Goal: Task Accomplishment & Management: Use online tool/utility

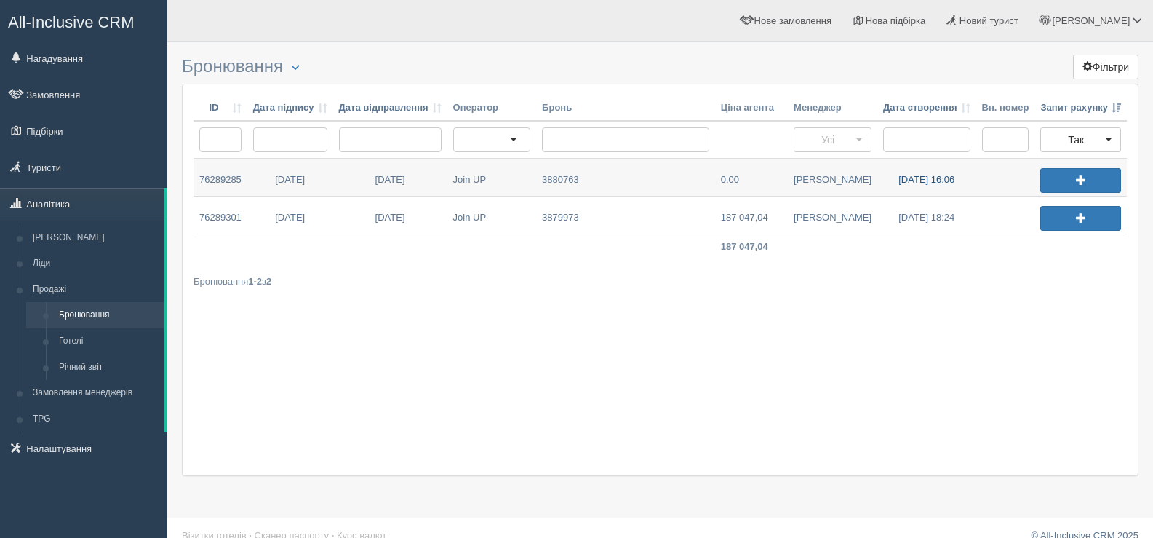
click at [913, 182] on link "26.09.2025 16:06" at bounding box center [927, 177] width 99 height 37
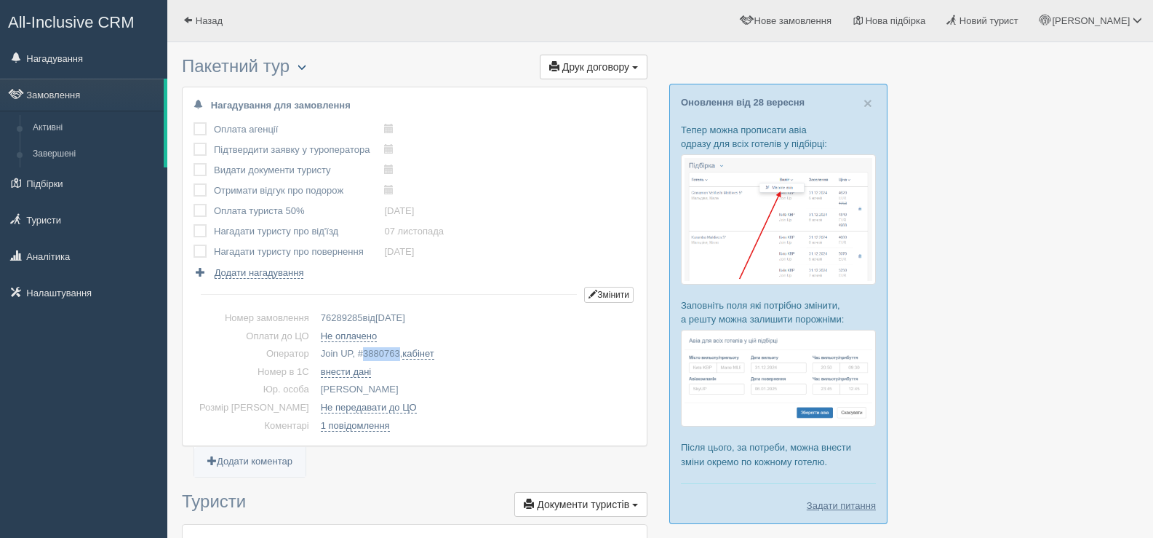
click at [306, 63] on span "button" at bounding box center [302, 67] width 9 height 9
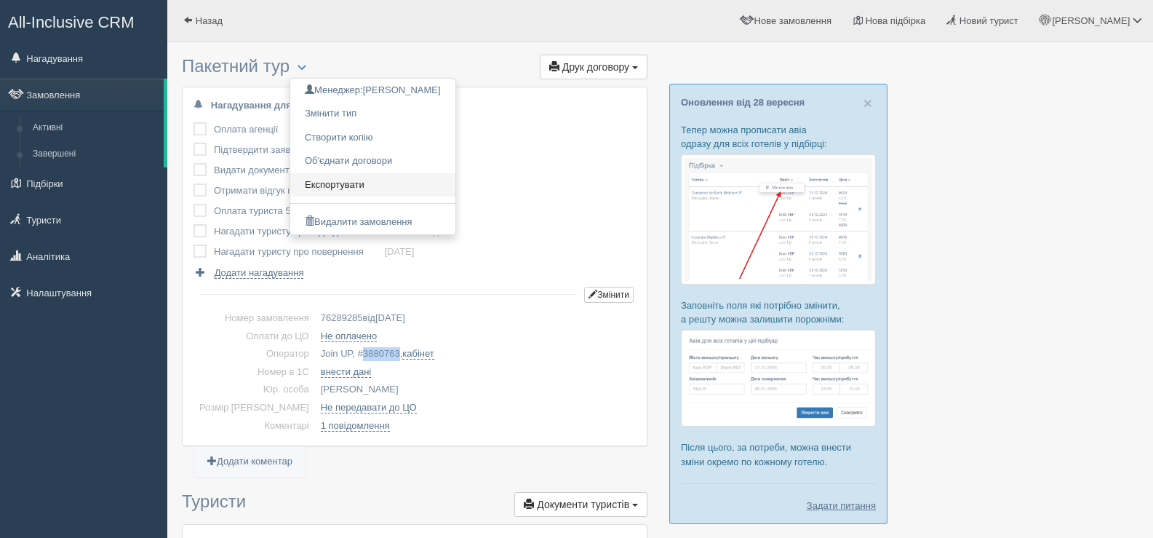
click at [343, 184] on link "Експортувати" at bounding box center [372, 185] width 165 height 24
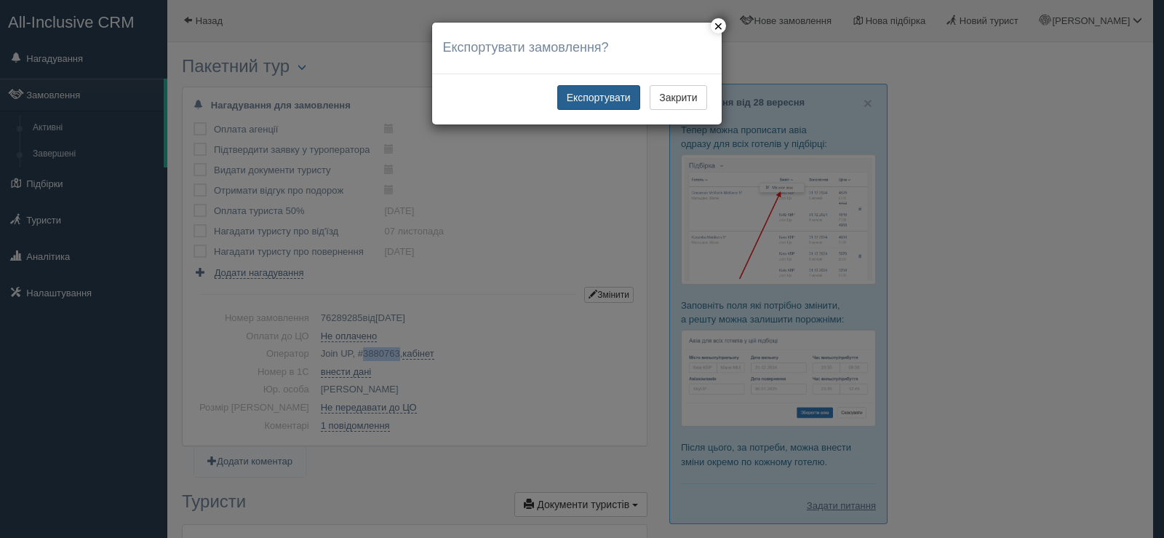
click at [584, 97] on button "Експортувати" at bounding box center [598, 97] width 83 height 25
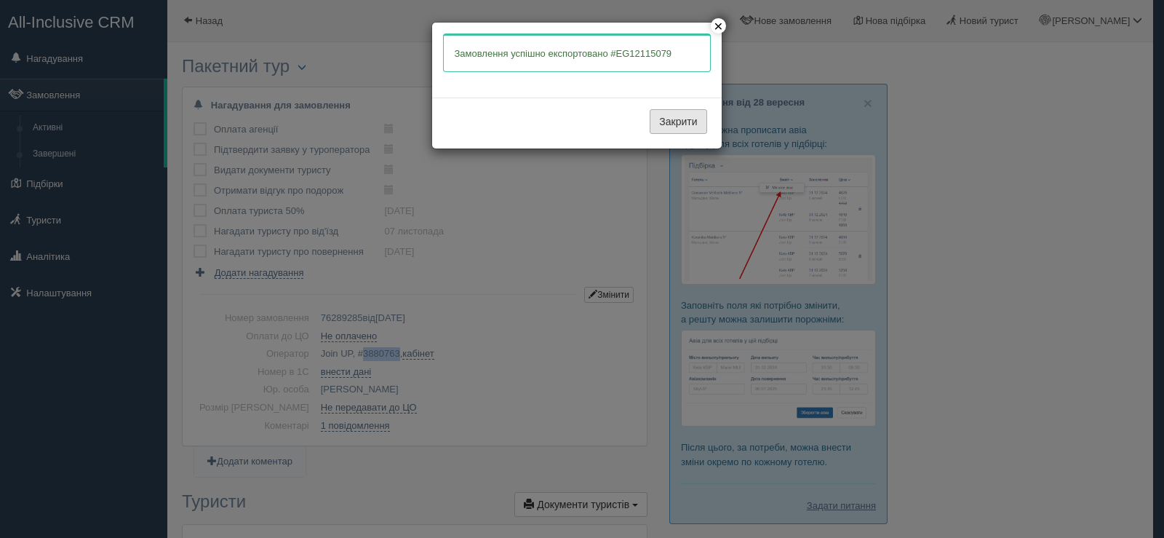
click at [661, 118] on button "Закрити" at bounding box center [678, 121] width 57 height 25
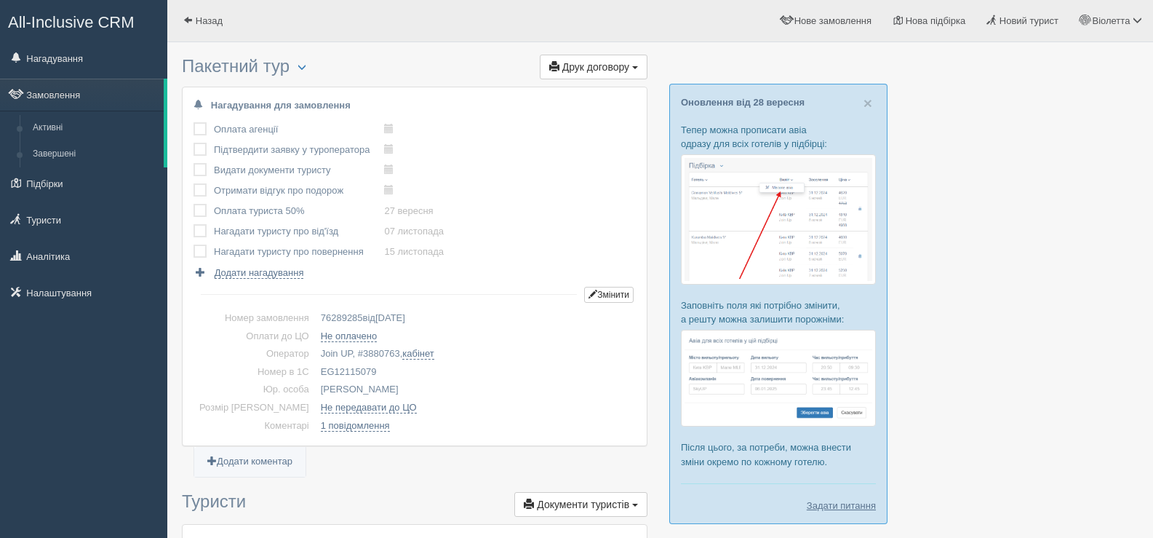
drag, startPoint x: 295, startPoint y: 372, endPoint x: 350, endPoint y: 373, distance: 55.3
click at [350, 373] on td "EG12115079" at bounding box center [475, 372] width 321 height 18
copy td "EG12115079"
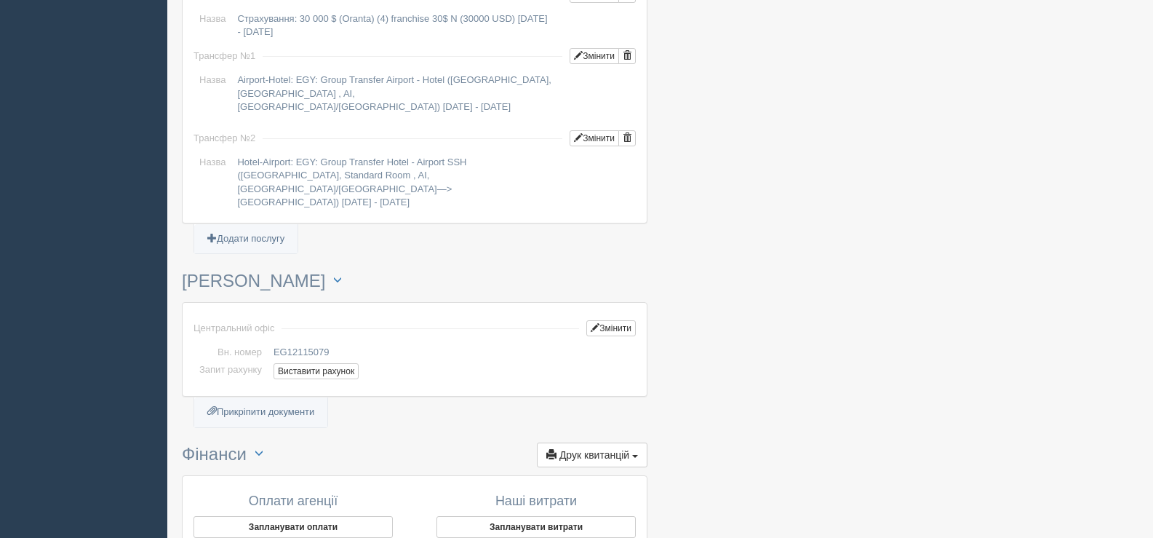
scroll to position [1383, 0]
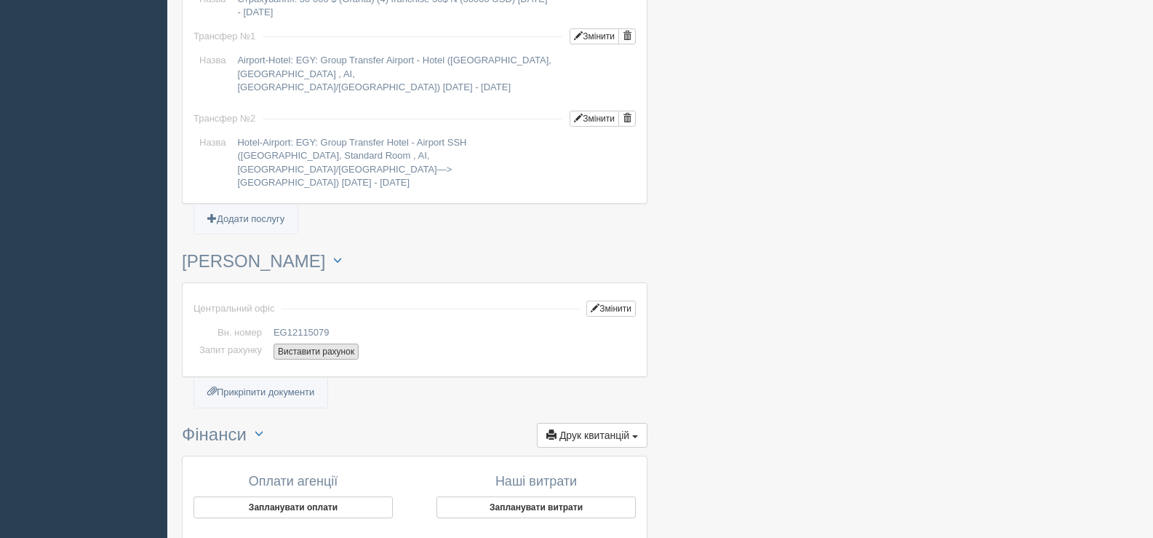
click at [337, 343] on button "Виставити рахунок" at bounding box center [316, 351] width 85 height 16
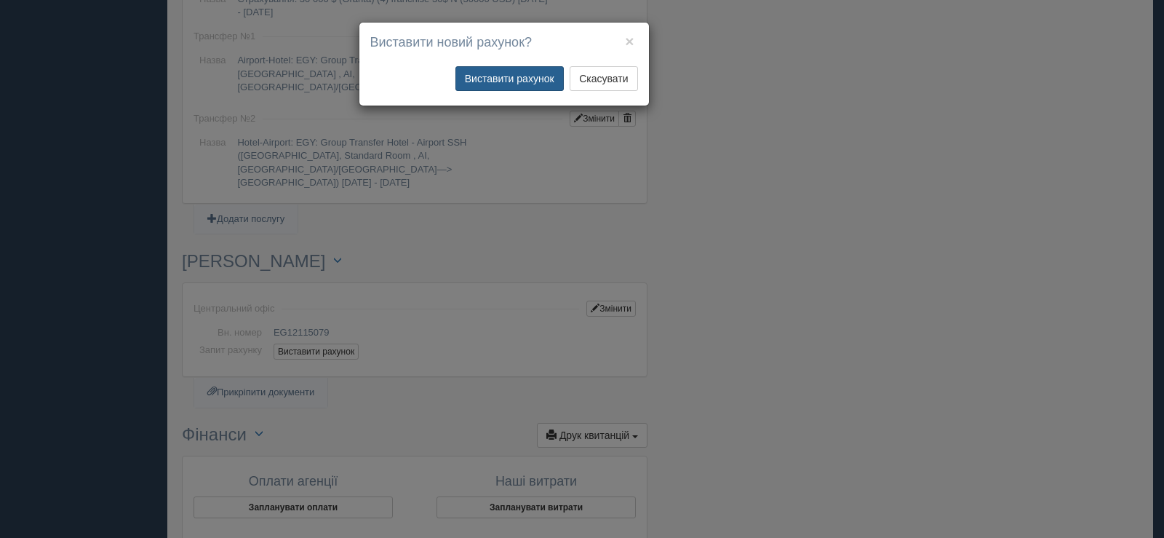
click at [528, 73] on button "Виставити рахунок" at bounding box center [510, 78] width 108 height 25
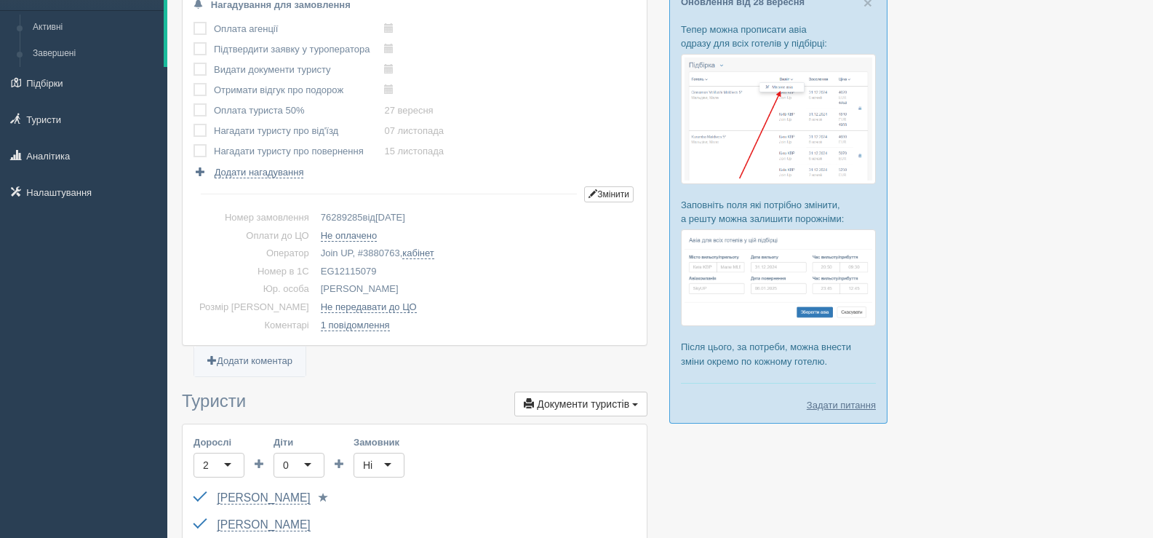
scroll to position [0, 0]
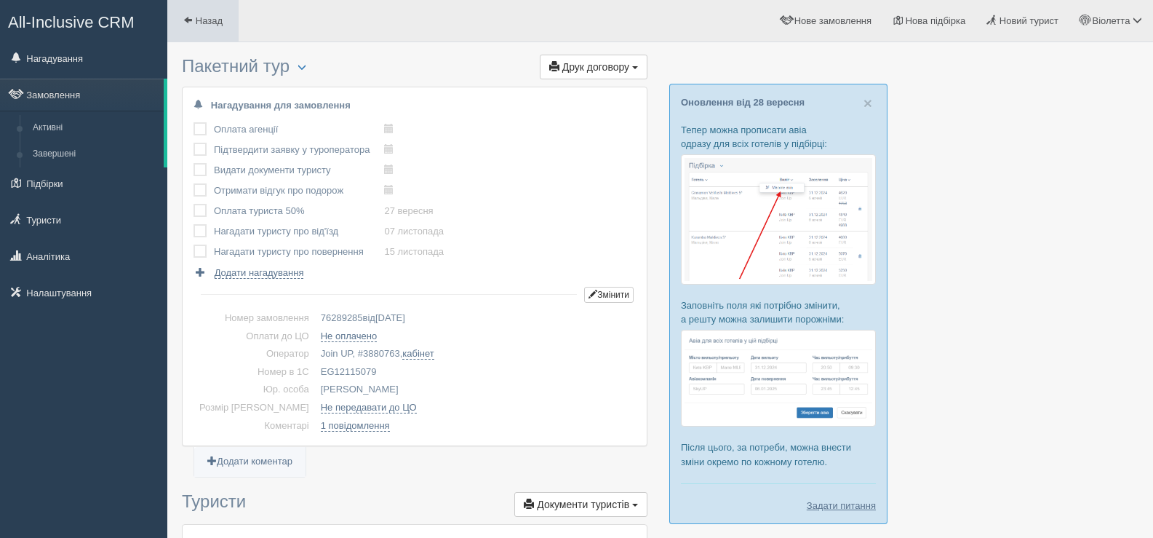
click at [191, 17] on span at bounding box center [187, 19] width 9 height 9
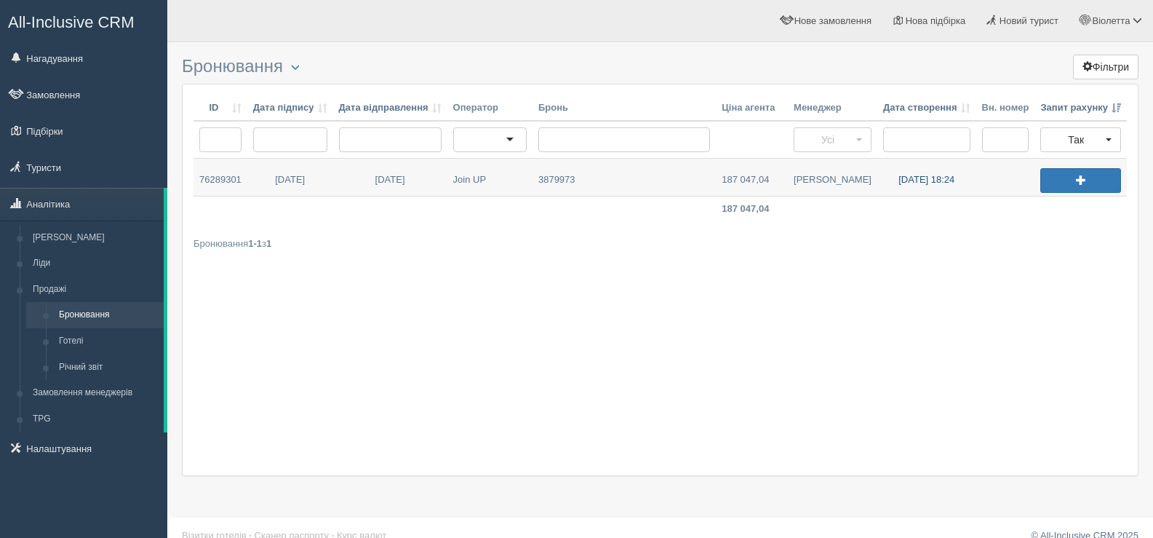
click at [907, 179] on link "29.09.2025 18:24" at bounding box center [927, 177] width 99 height 37
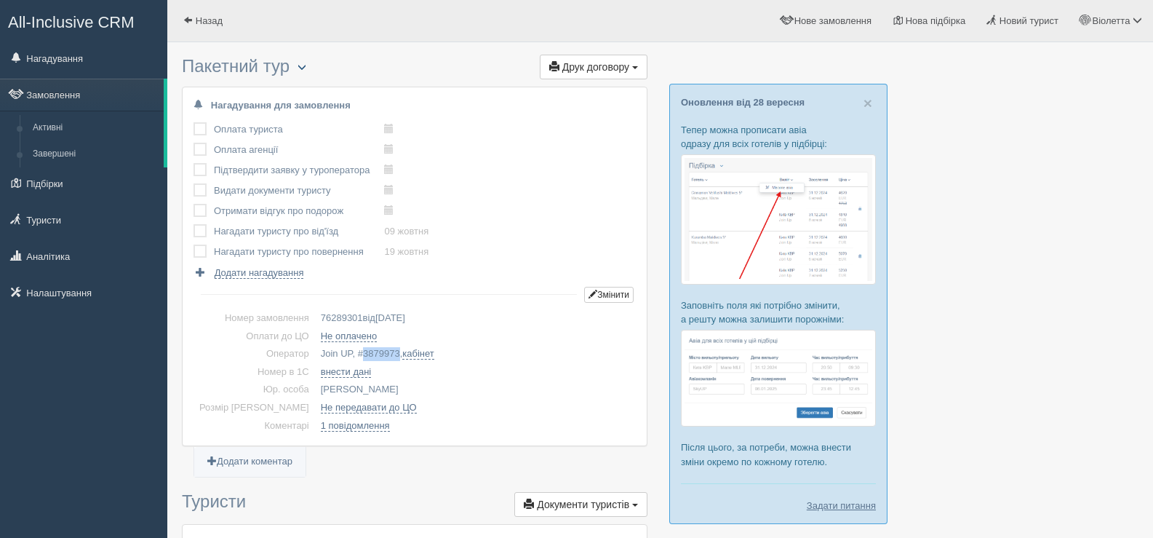
click at [306, 65] on span "button" at bounding box center [302, 67] width 9 height 9
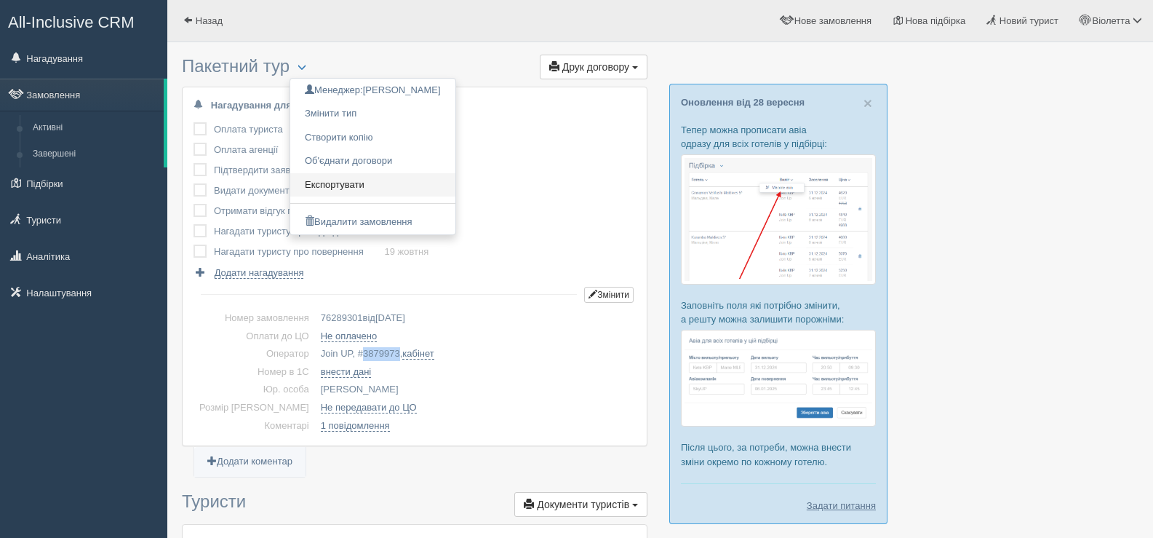
click at [353, 183] on link "Експортувати" at bounding box center [372, 185] width 165 height 24
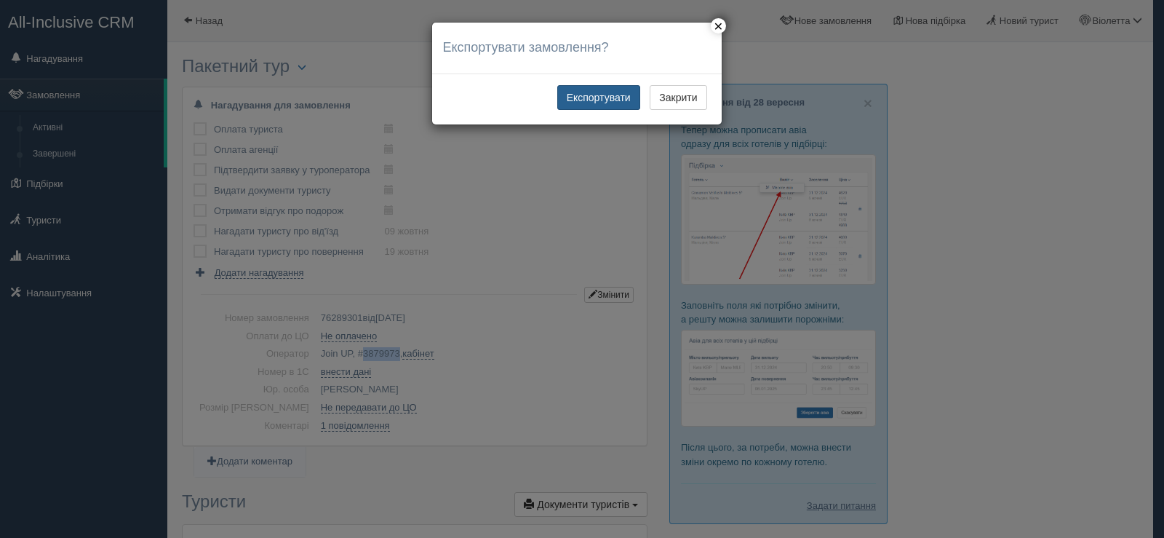
click at [599, 89] on button "Експортувати" at bounding box center [598, 97] width 83 height 25
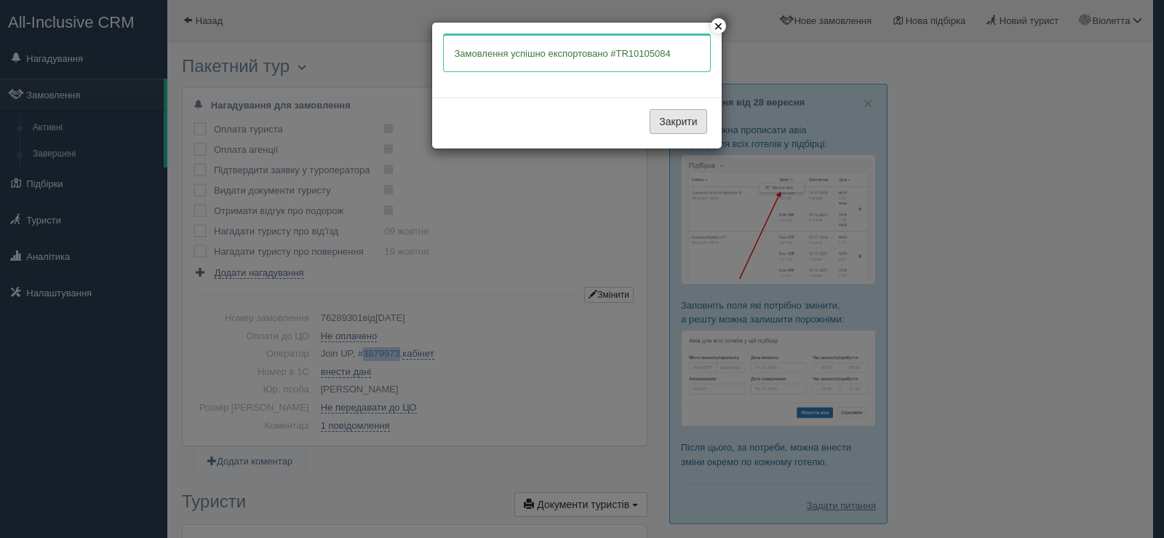
click at [678, 117] on button "Закрити" at bounding box center [678, 121] width 57 height 25
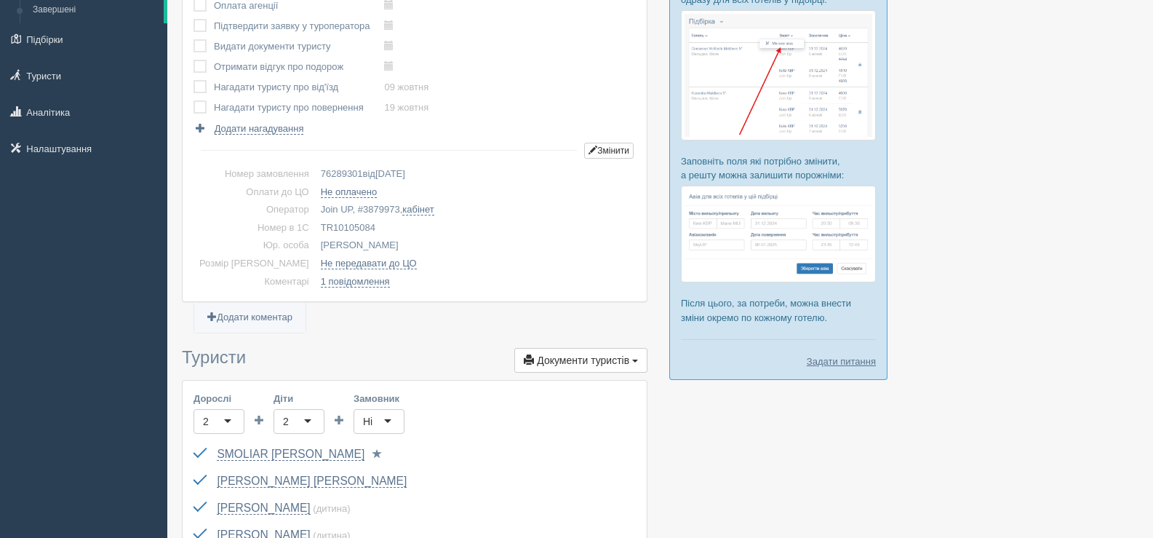
scroll to position [146, 0]
drag, startPoint x: 362, startPoint y: 220, endPoint x: 297, endPoint y: 228, distance: 65.3
click at [315, 228] on td "TR10105084" at bounding box center [475, 227] width 321 height 18
copy td "TR10105084"
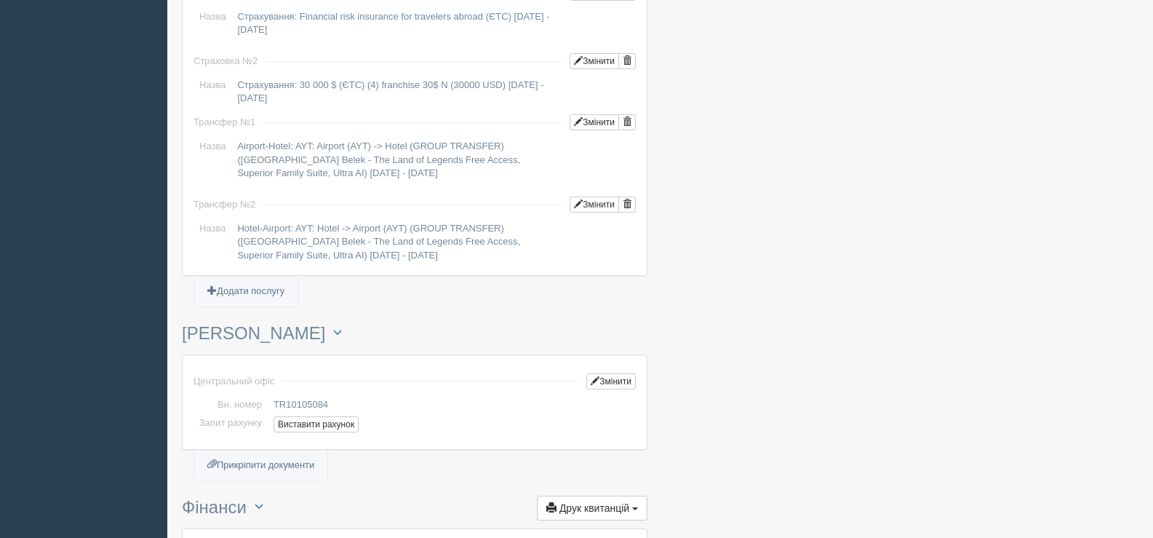
scroll to position [1383, 0]
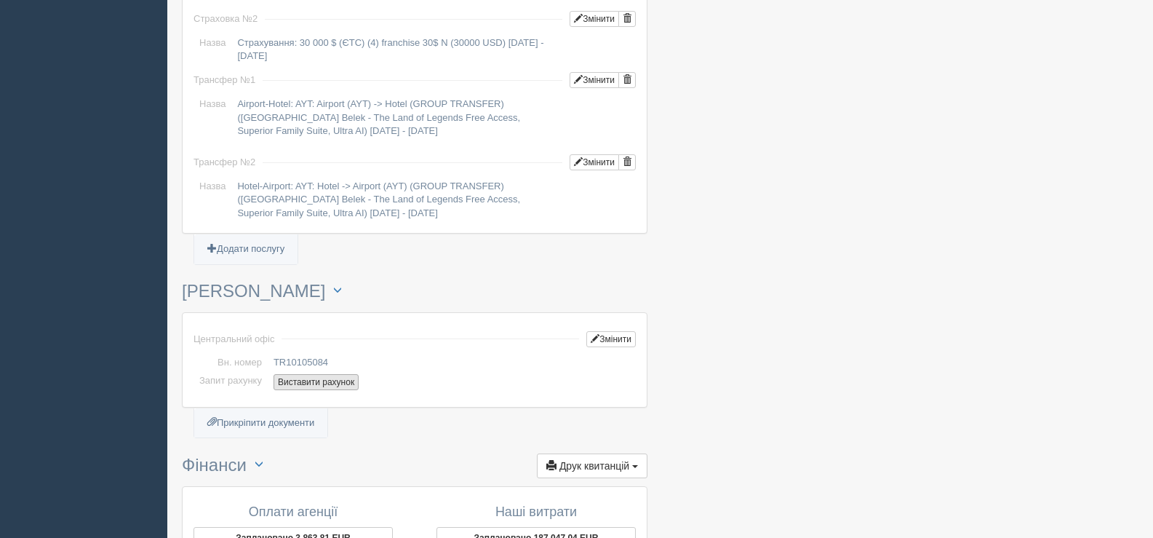
click at [297, 374] on button "Виставити рахунок" at bounding box center [316, 382] width 85 height 16
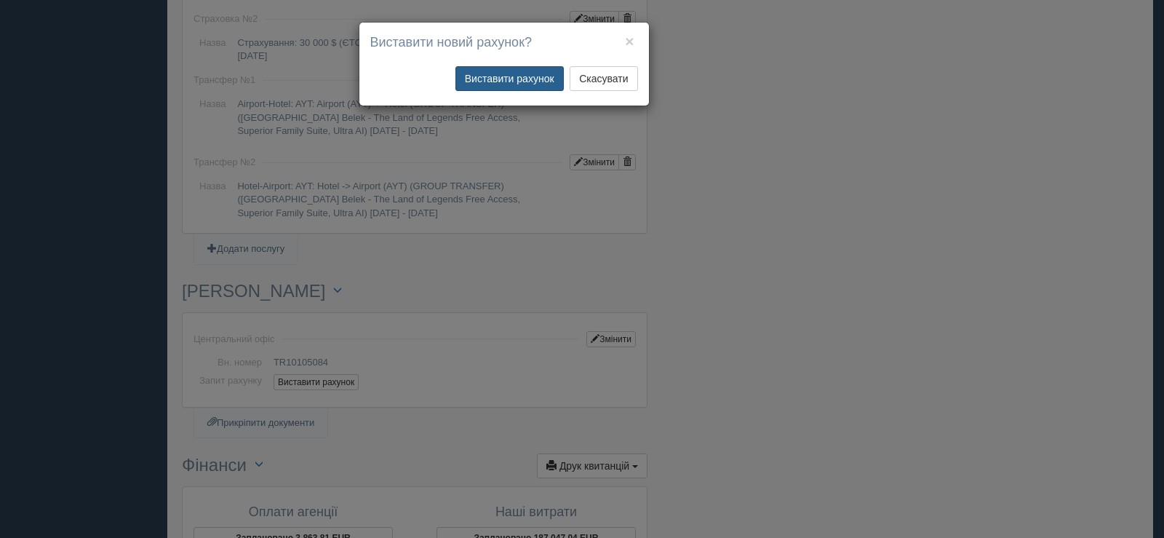
click at [501, 79] on button "Виставити рахунок" at bounding box center [510, 78] width 108 height 25
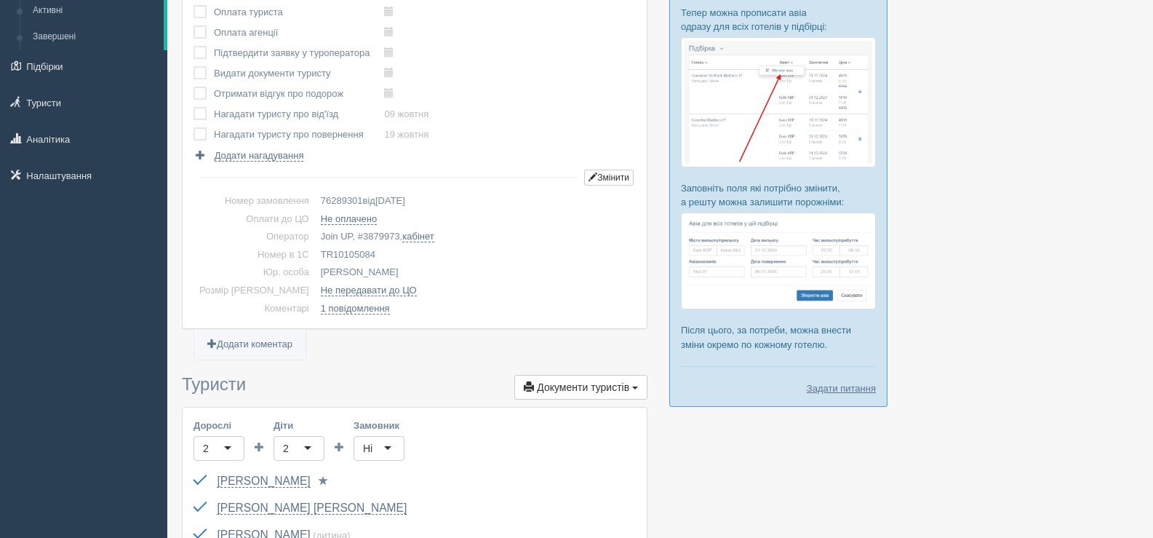
scroll to position [0, 0]
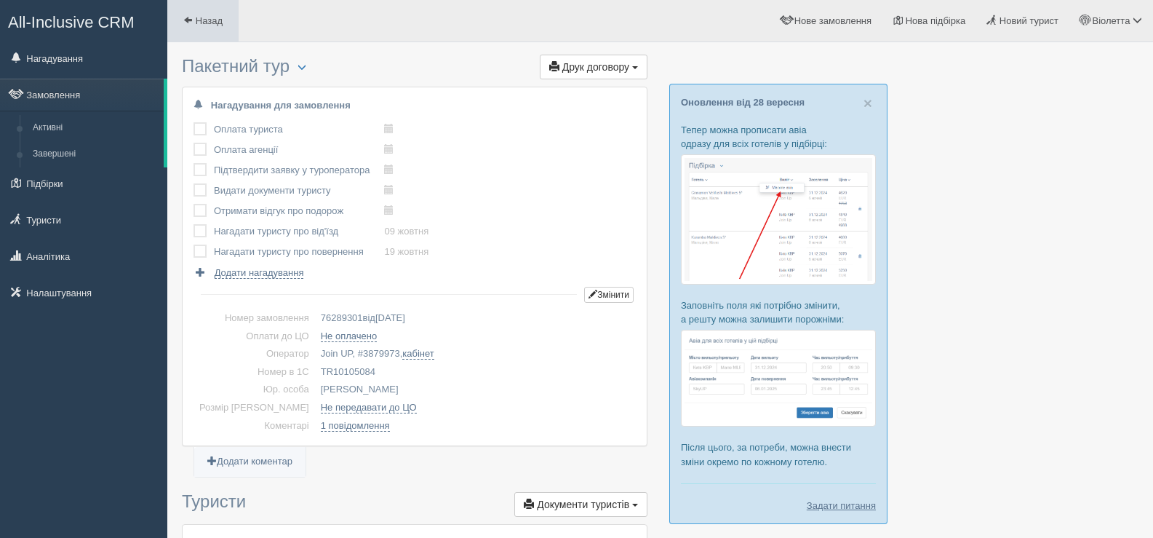
click at [191, 15] on span at bounding box center [187, 19] width 9 height 9
